Goal: Check status: Check status

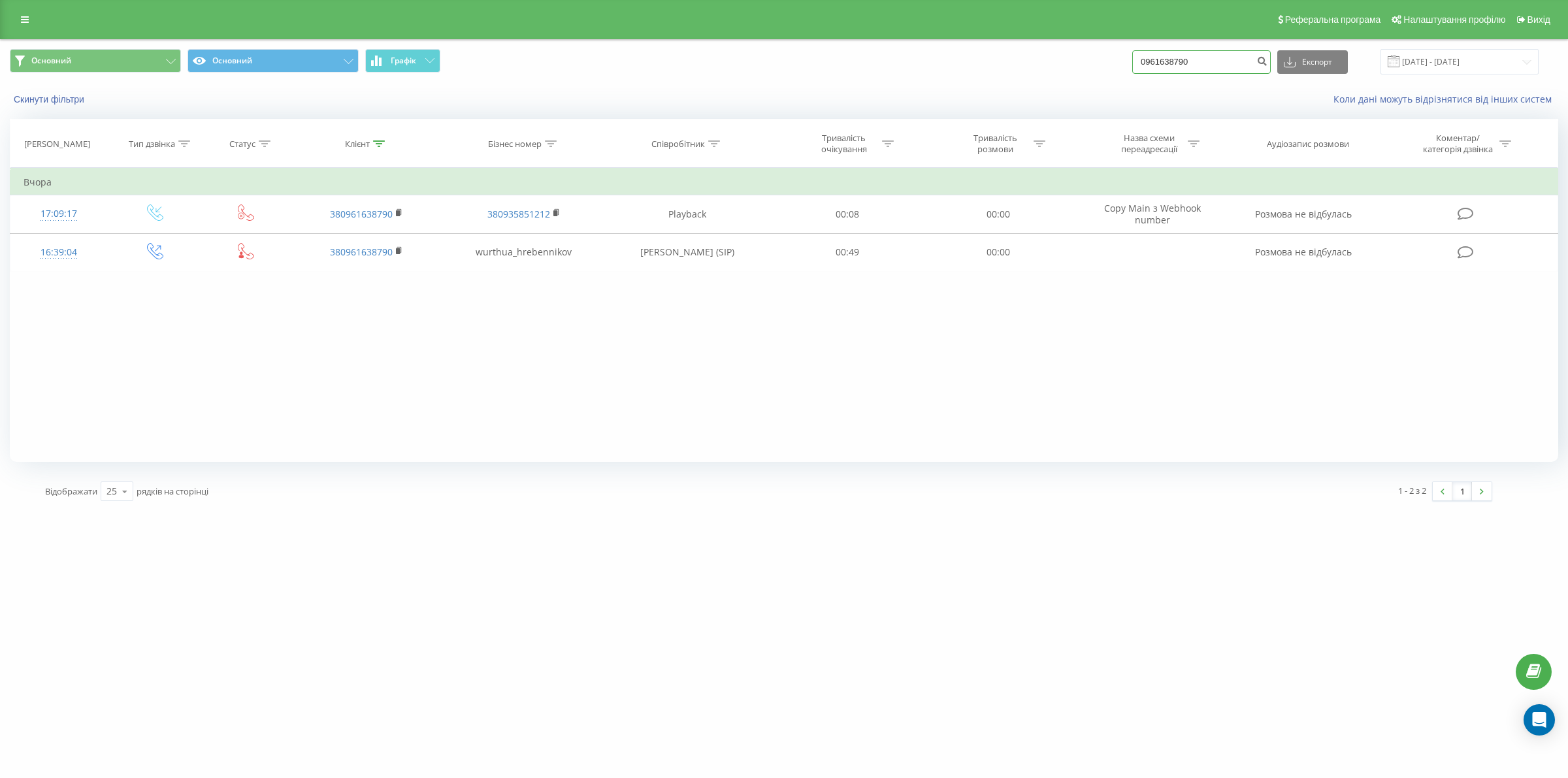
click at [1224, 62] on input "0961638790" at bounding box center [1202, 62] width 139 height 24
drag, startPoint x: 1224, startPoint y: 62, endPoint x: 1147, endPoint y: 53, distance: 77.5
click at [1147, 53] on div "Основний Основний Графік 0961638790 Експорт .csv .xls .xlsx 21.05.2025 - 21.08.…" at bounding box center [784, 62] width 1549 height 26
paste input "380965090149"
click at [1167, 58] on input "380965090149" at bounding box center [1202, 62] width 139 height 24
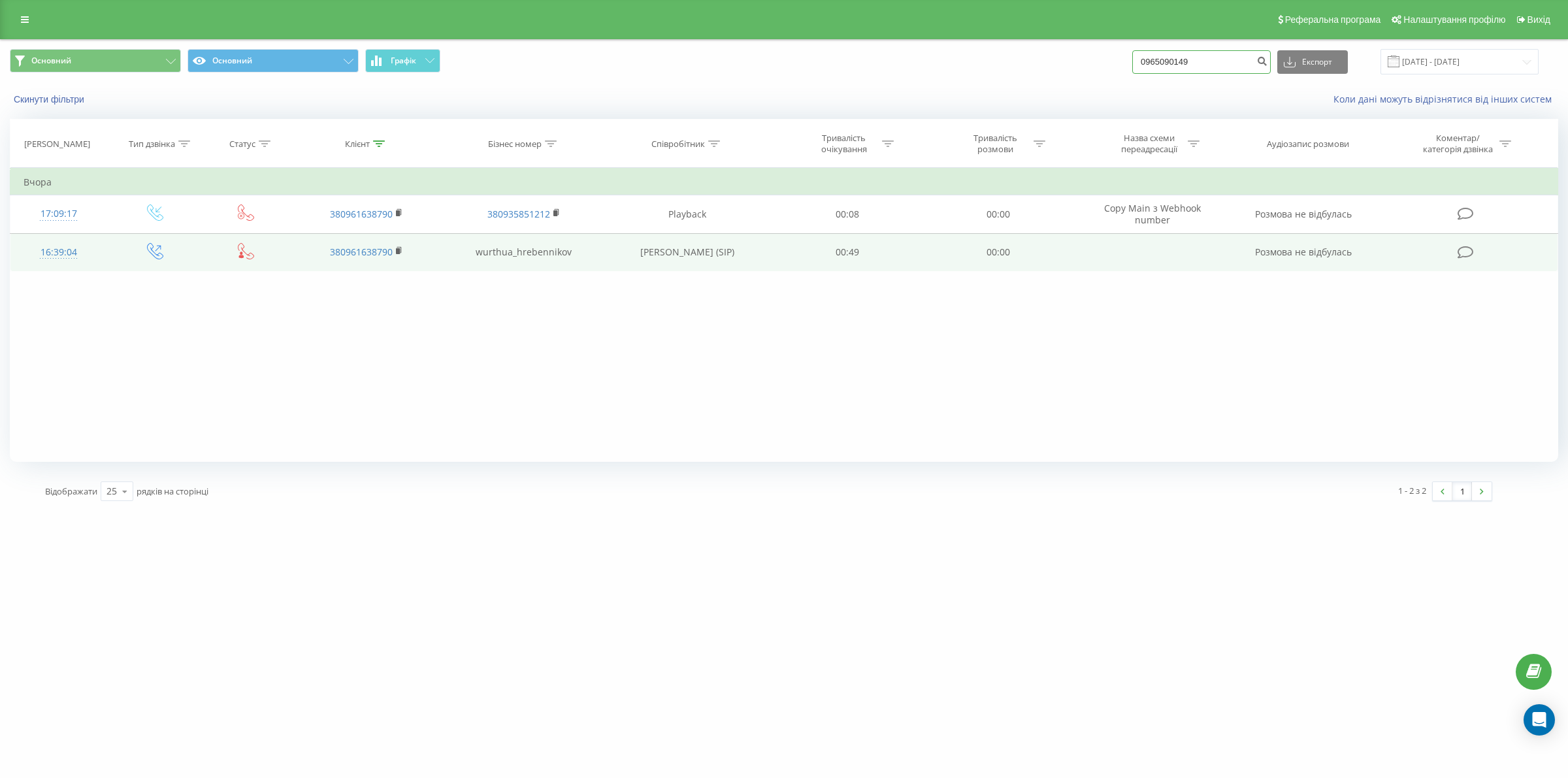
type input "0965090149"
